Goal: Book appointment/travel/reservation

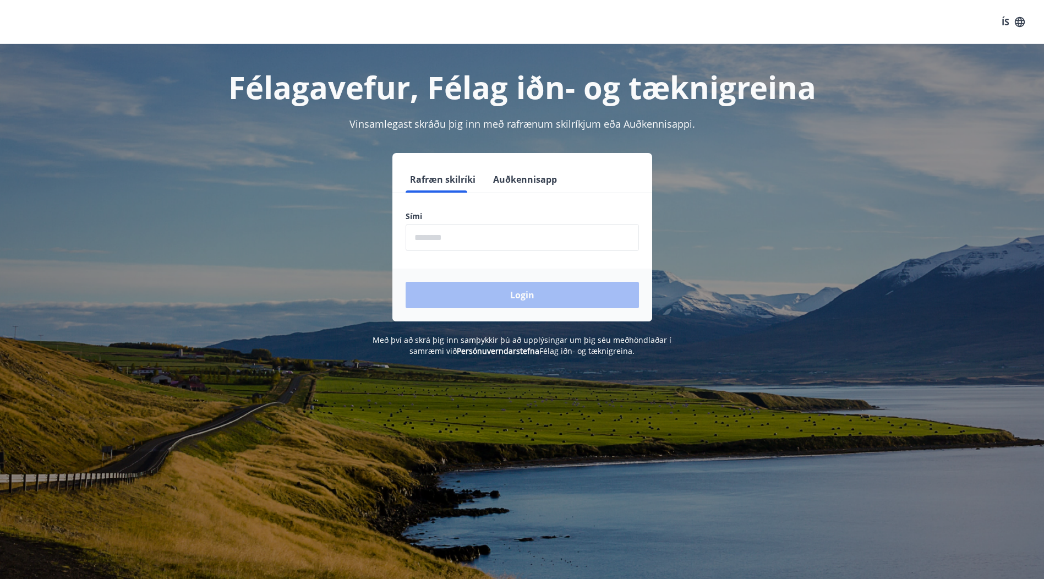
click at [441, 243] on input "phone" at bounding box center [522, 237] width 233 height 27
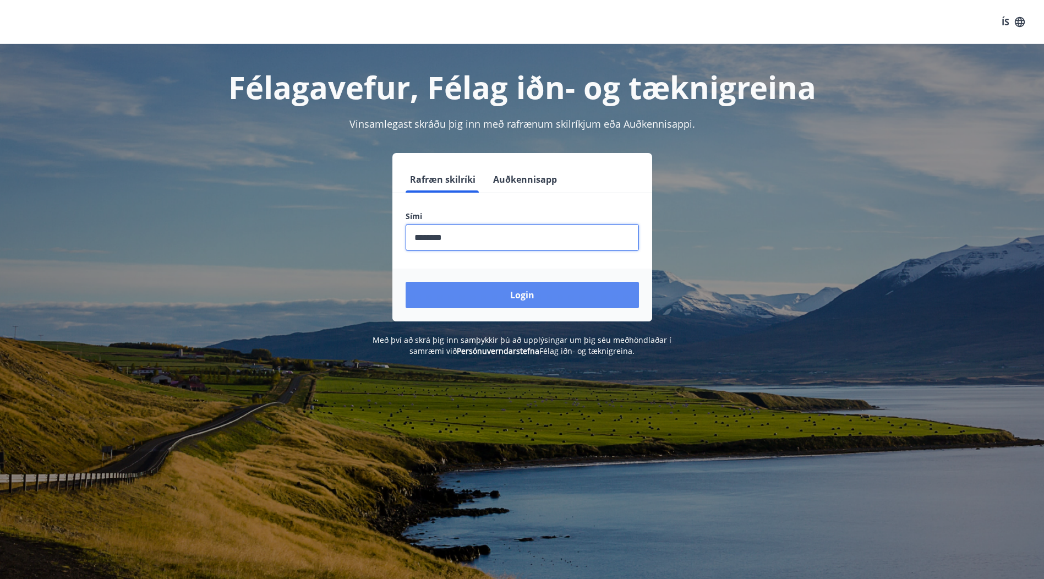
click at [545, 295] on button "Login" at bounding box center [522, 295] width 233 height 26
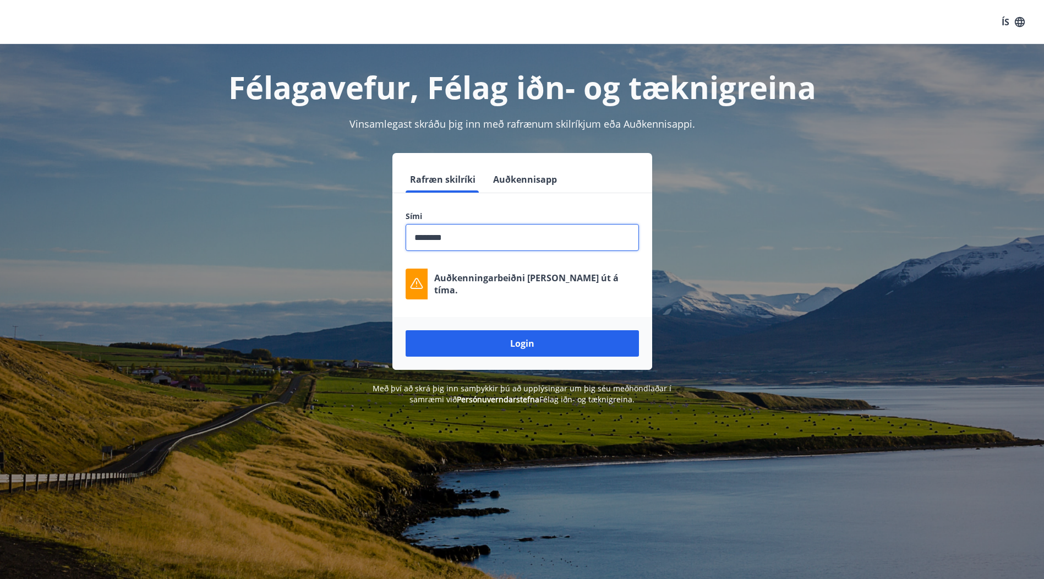
drag, startPoint x: 487, startPoint y: 238, endPoint x: 399, endPoint y: 238, distance: 88.6
click at [399, 238] on div "Sími ​ Auðkenningarbeiðni [PERSON_NAME] út á tíma." at bounding box center [522, 255] width 260 height 89
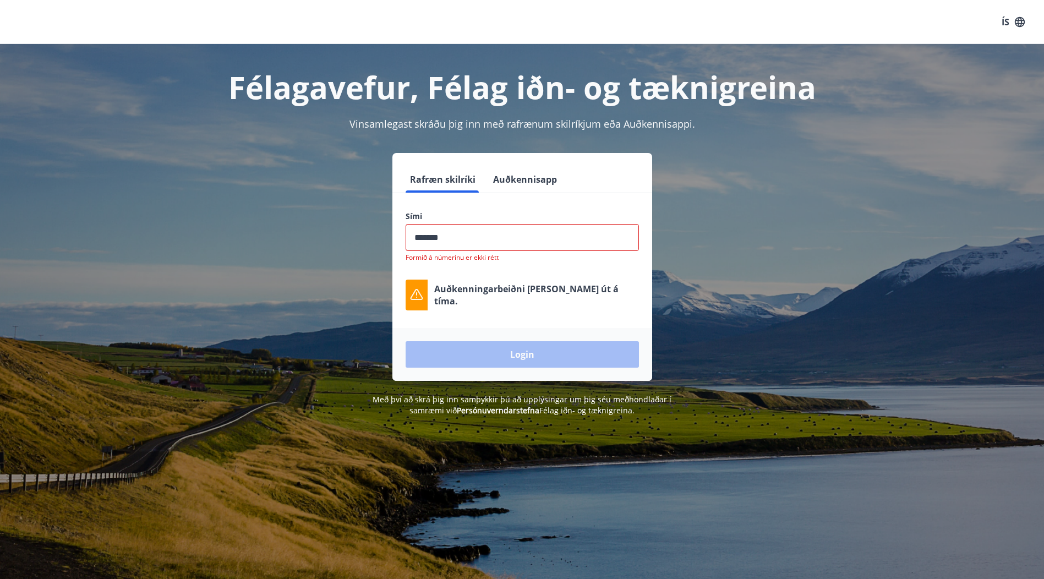
type input "********"
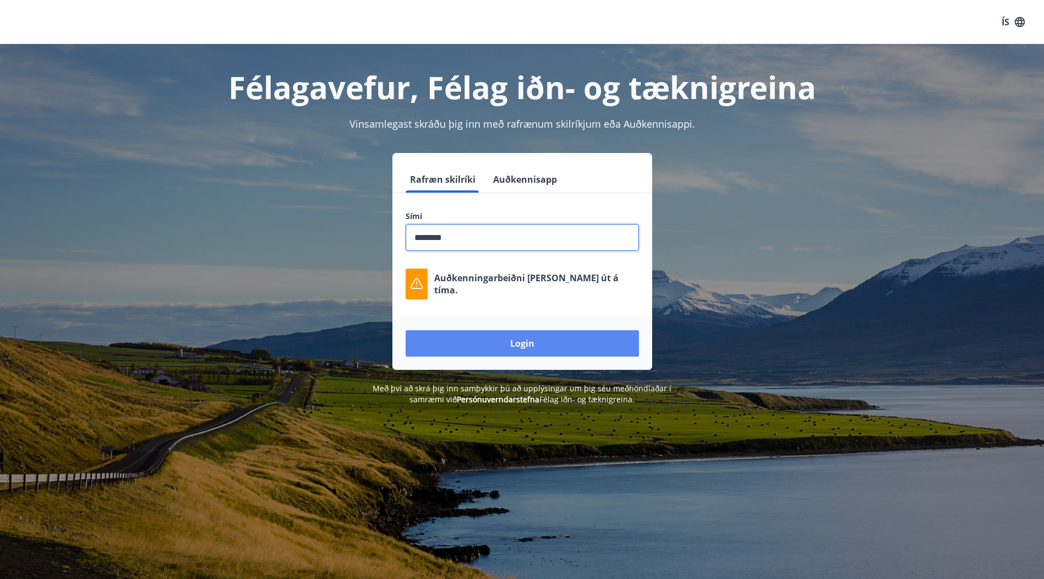
click at [506, 351] on button "Login" at bounding box center [522, 343] width 233 height 26
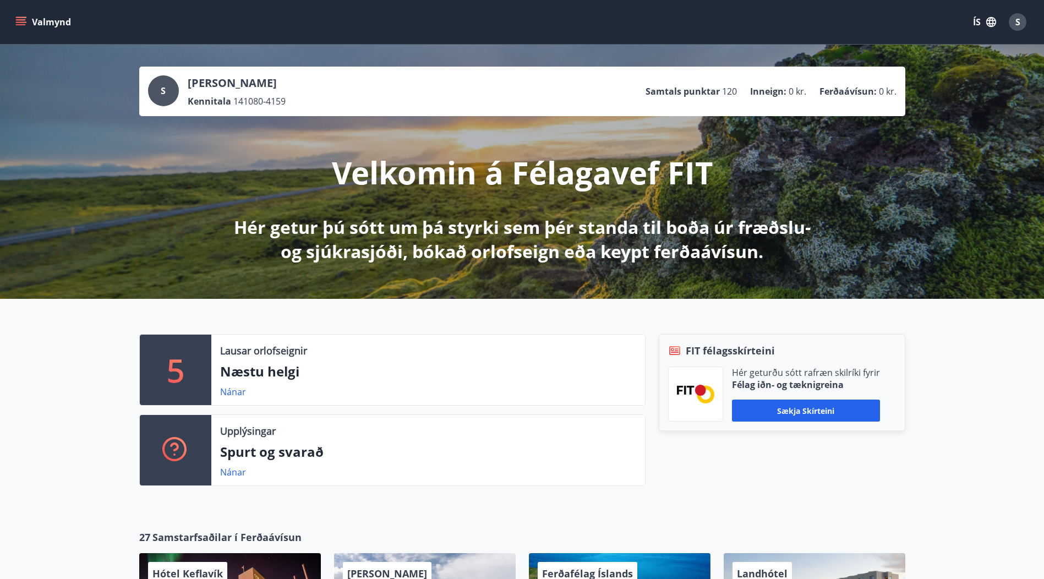
click at [351, 377] on p "Næstu helgi" at bounding box center [428, 371] width 416 height 19
click at [231, 391] on link "Nánar" at bounding box center [233, 392] width 26 height 12
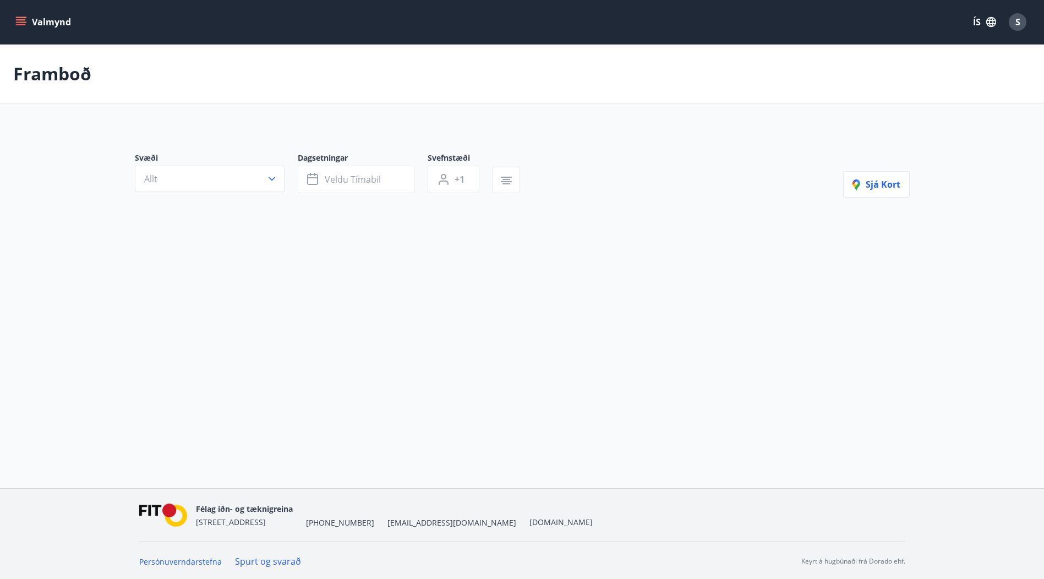
type input "*"
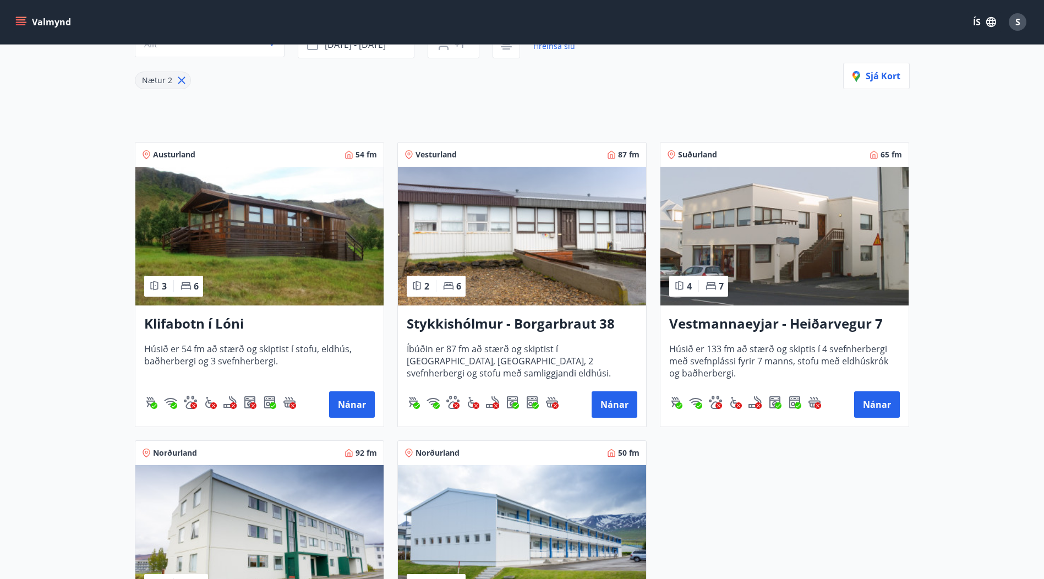
scroll to position [110, 0]
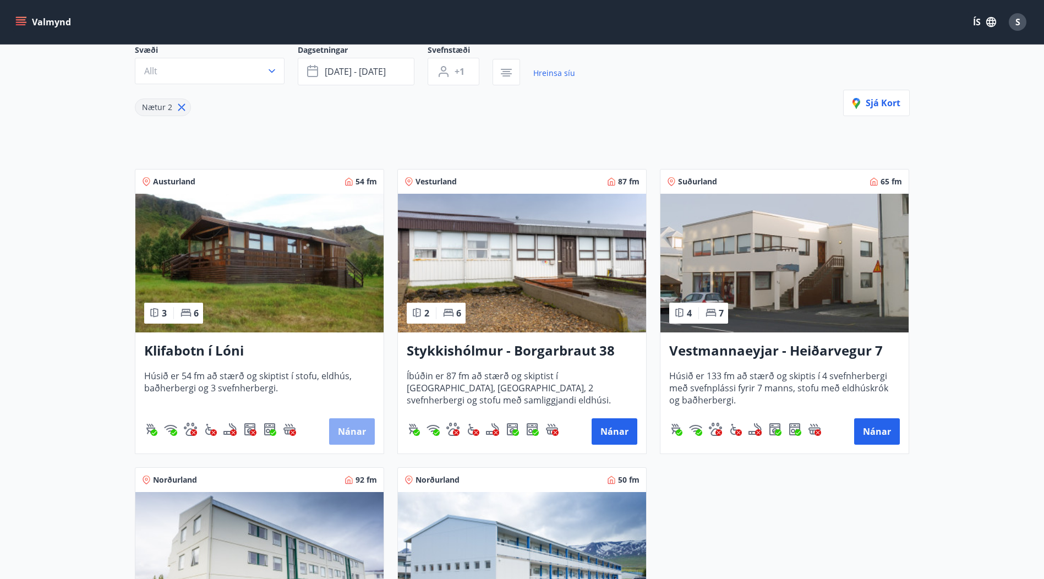
click at [353, 431] on button "Nánar" at bounding box center [352, 431] width 46 height 26
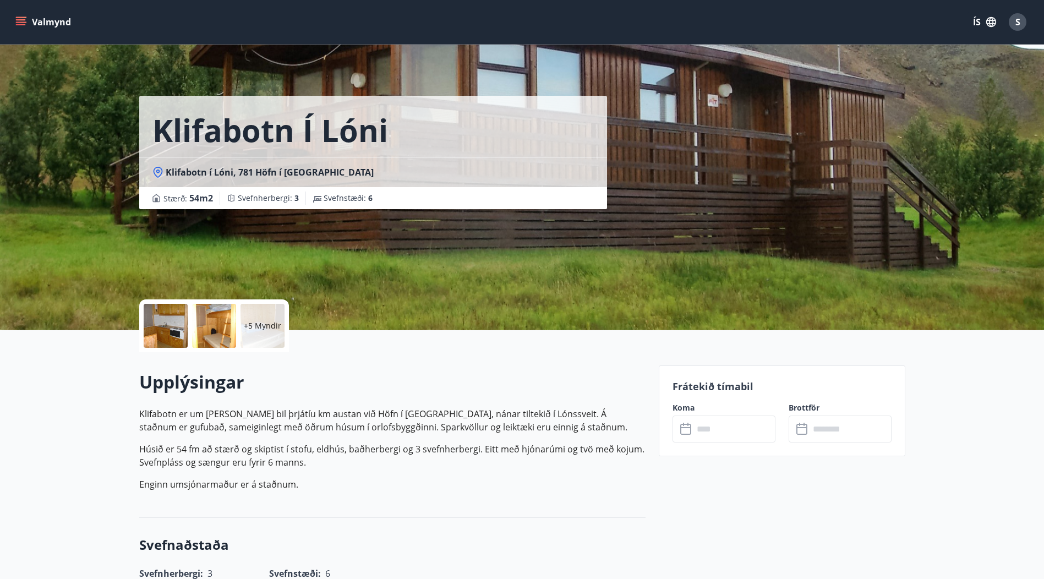
click at [271, 325] on p "+5 Myndir" at bounding box center [262, 325] width 37 height 11
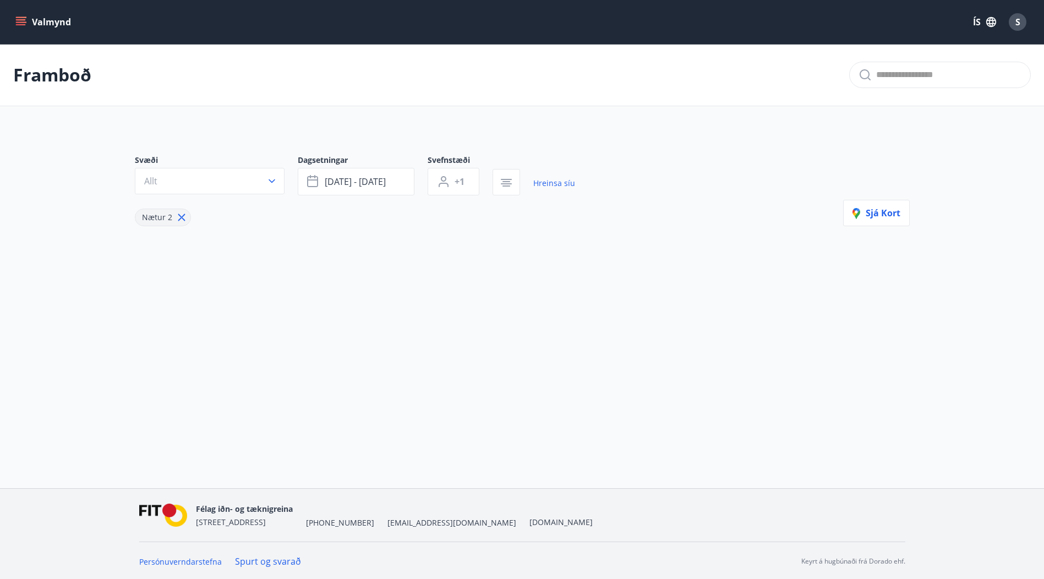
type input "*"
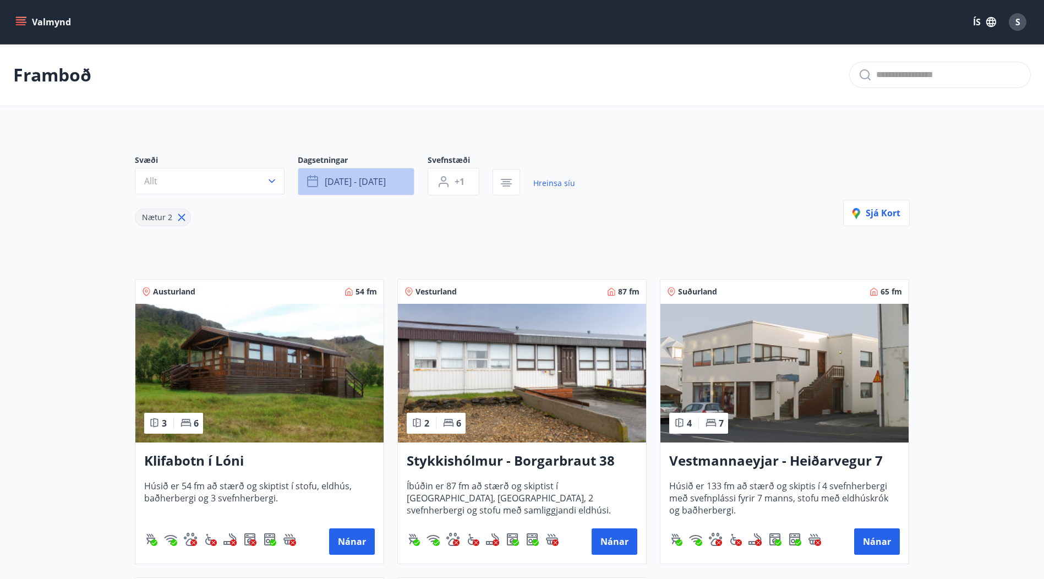
click at [381, 179] on span "okt 10 - okt 13" at bounding box center [355, 182] width 61 height 12
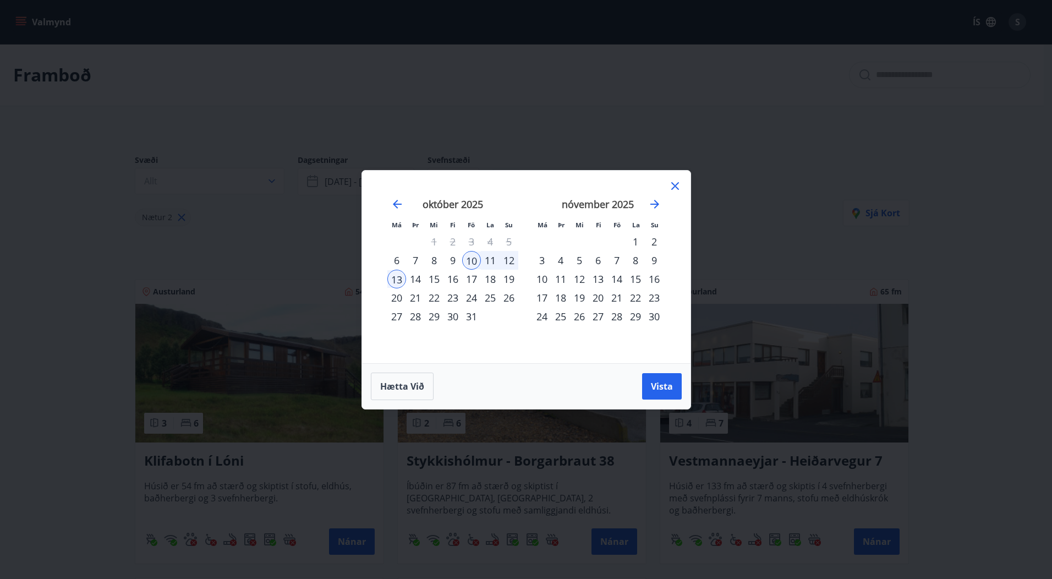
click at [467, 298] on div "24" at bounding box center [471, 297] width 19 height 19
click at [416, 317] on div "28" at bounding box center [415, 316] width 19 height 19
click at [669, 390] on span "Vista" at bounding box center [662, 386] width 22 height 12
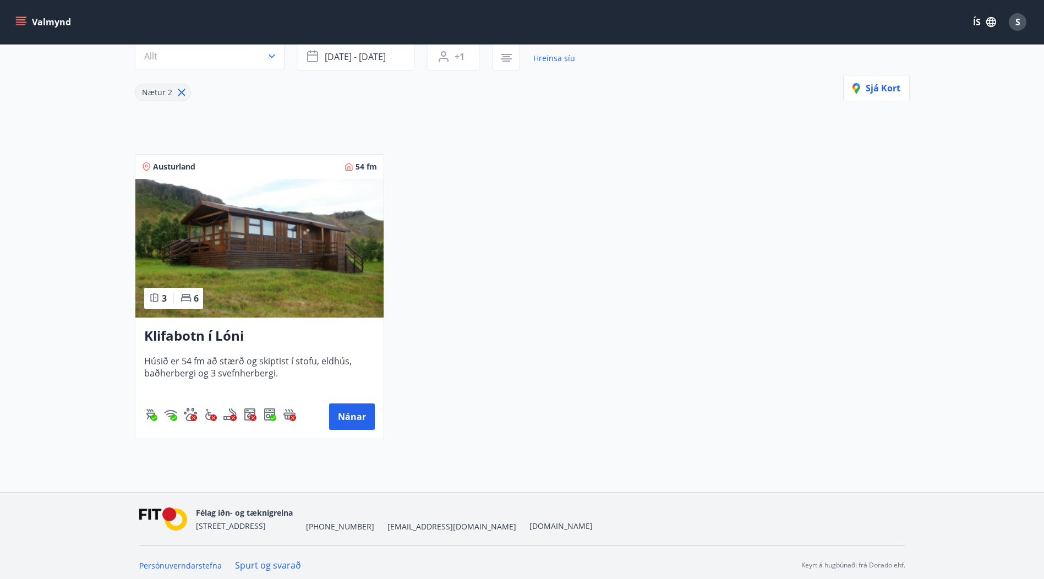
scroll to position [130, 0]
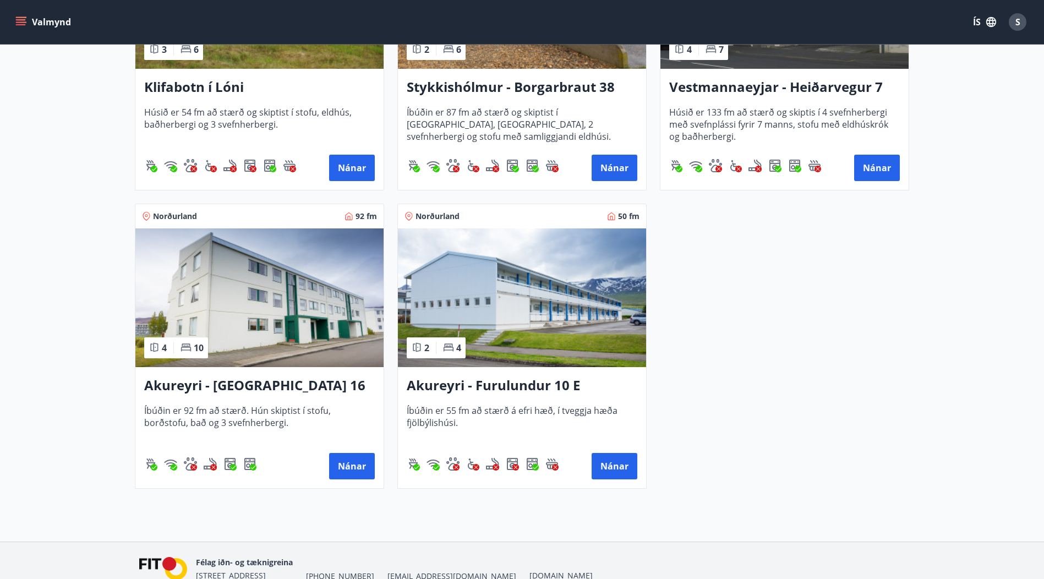
scroll to position [154, 0]
